Goal: Transaction & Acquisition: Purchase product/service

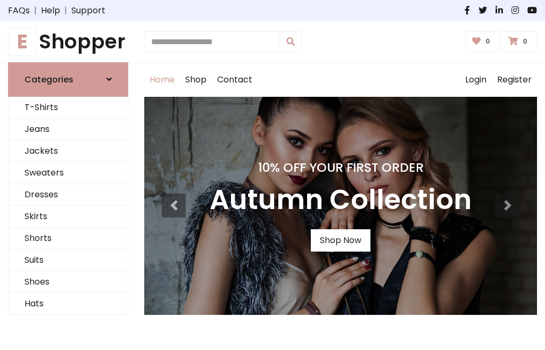
click at [273, 175] on h4 "10% Off Your First Order" at bounding box center [341, 167] width 262 height 15
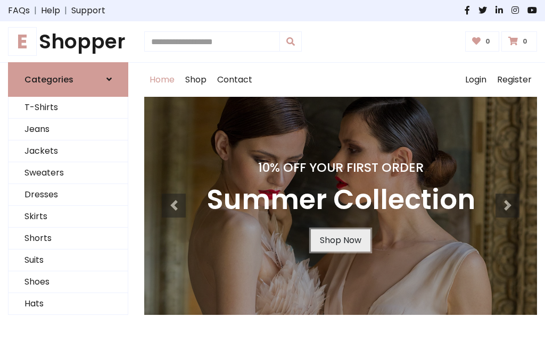
click at [340, 240] on link "Shop Now" at bounding box center [341, 240] width 60 height 22
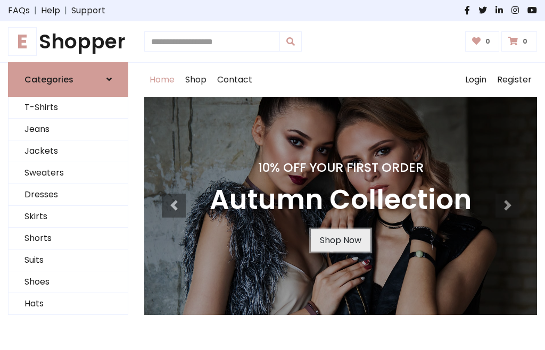
click at [340, 240] on link "Shop Now" at bounding box center [341, 240] width 60 height 22
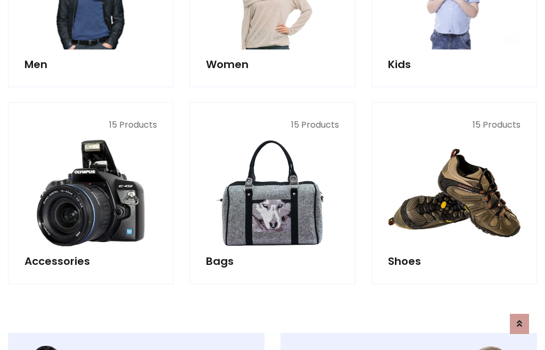
scroll to position [1062, 0]
